Goal: Information Seeking & Learning: Understand process/instructions

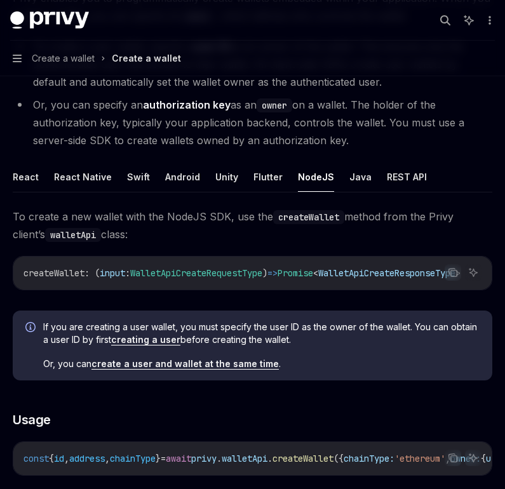
scroll to position [170, 0]
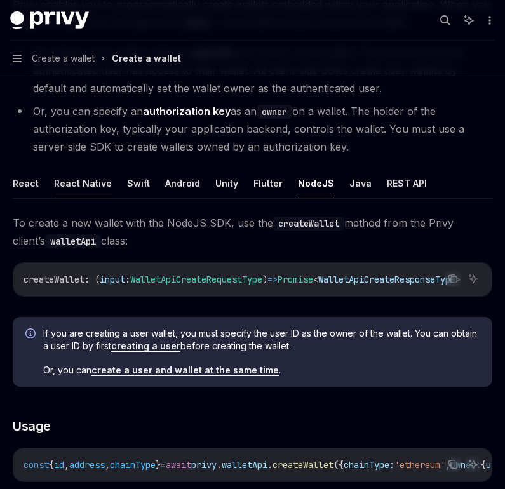
click at [70, 186] on button "React Native" at bounding box center [83, 183] width 58 height 30
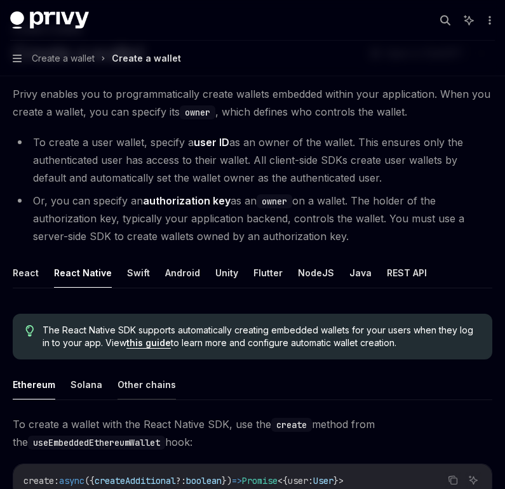
scroll to position [69, 0]
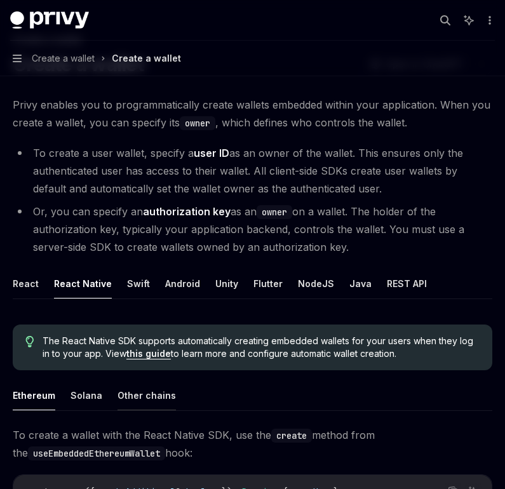
click at [154, 395] on button "Other chains" at bounding box center [147, 396] width 58 height 30
type textarea "*"
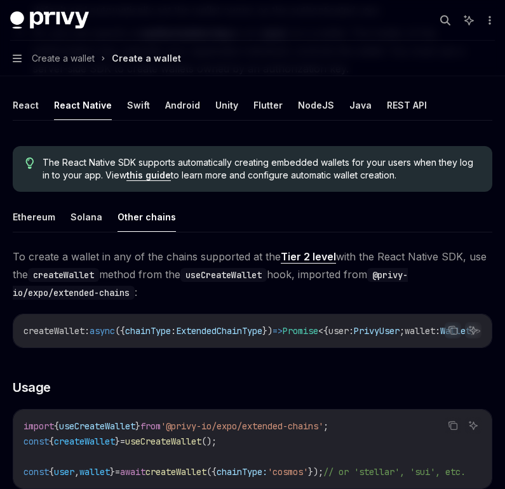
scroll to position [233, 0]
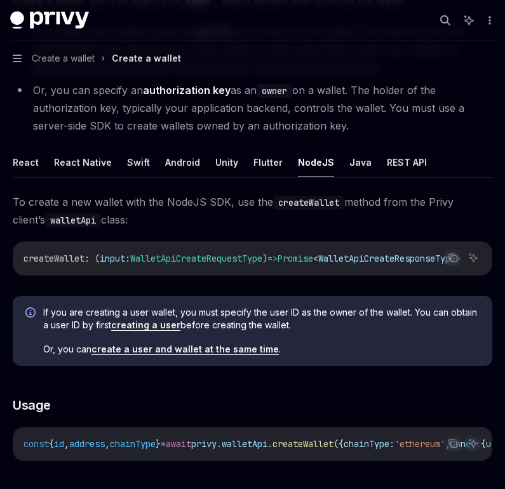
scroll to position [189, 0]
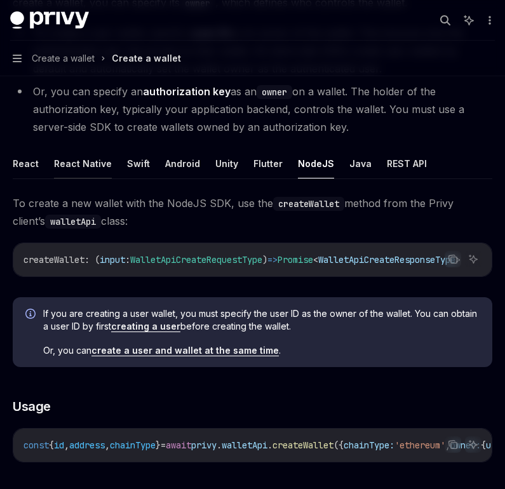
click at [72, 161] on button "React Native" at bounding box center [83, 164] width 58 height 30
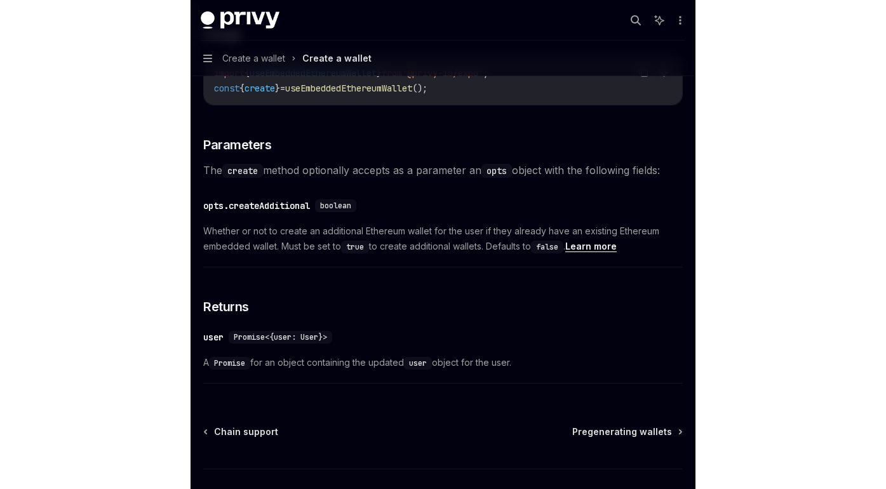
scroll to position [572, 0]
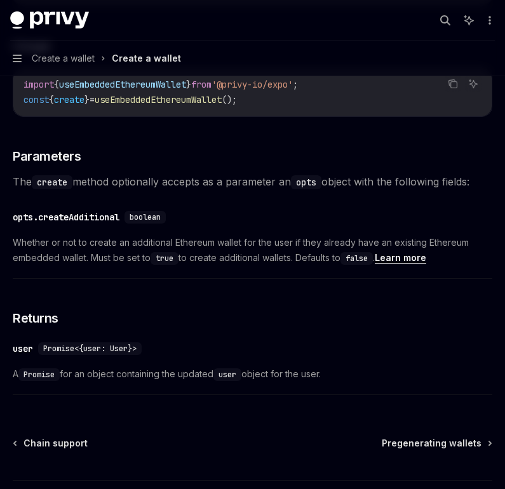
type textarea "*"
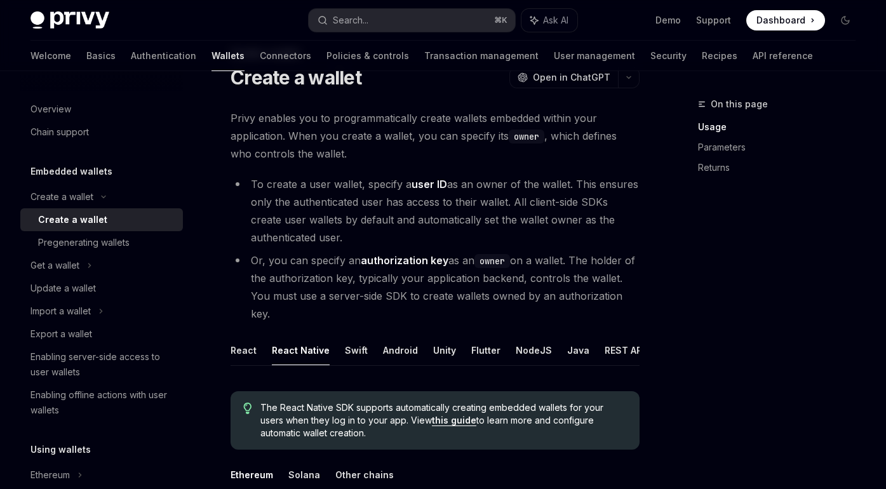
scroll to position [53, 0]
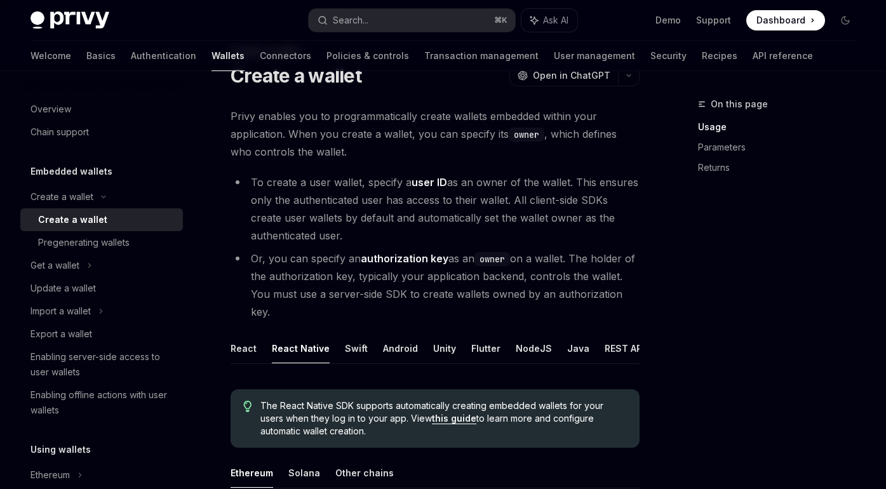
drag, startPoint x: 310, startPoint y: 200, endPoint x: 382, endPoint y: 227, distance: 76.6
click at [382, 227] on li "To create a user wallet, specify a user ID as an owner of the wallet. This ensu…" at bounding box center [435, 208] width 409 height 71
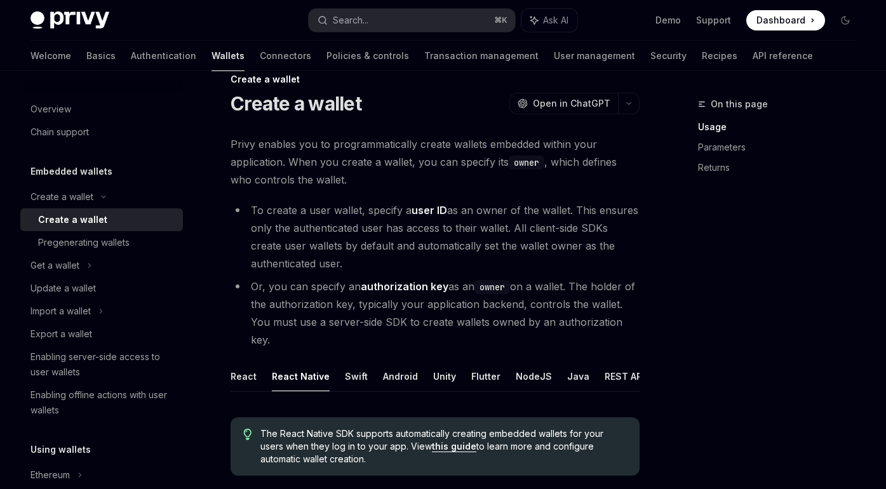
scroll to position [0, 0]
